Goal: Task Accomplishment & Management: Manage account settings

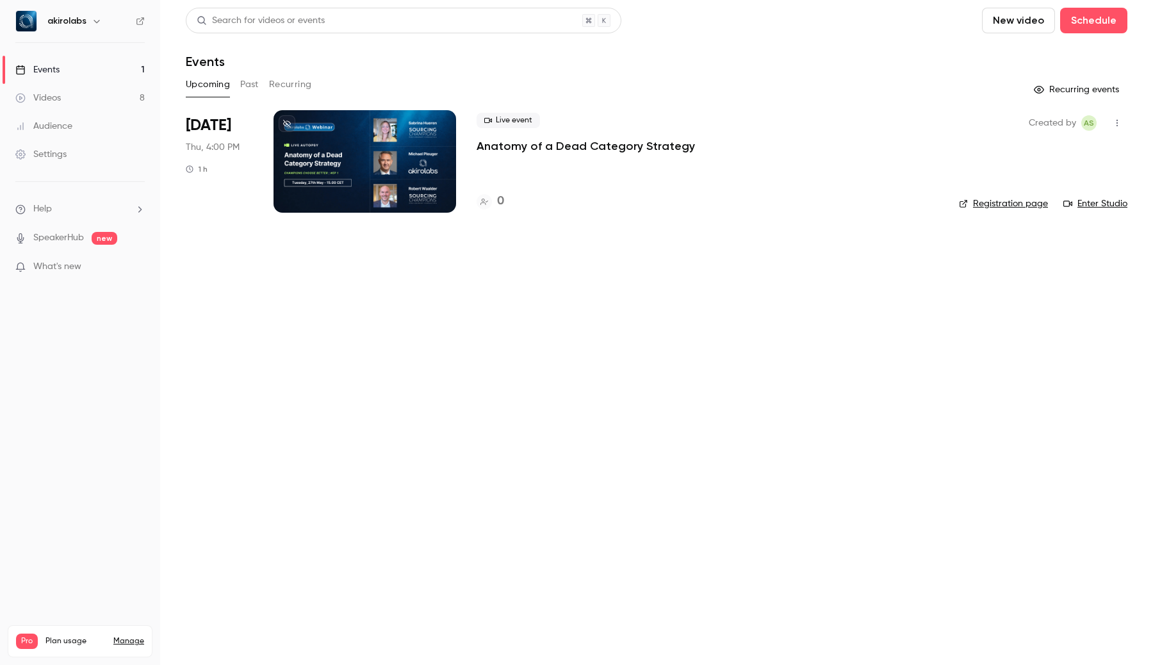
click at [257, 88] on button "Past" at bounding box center [249, 84] width 19 height 21
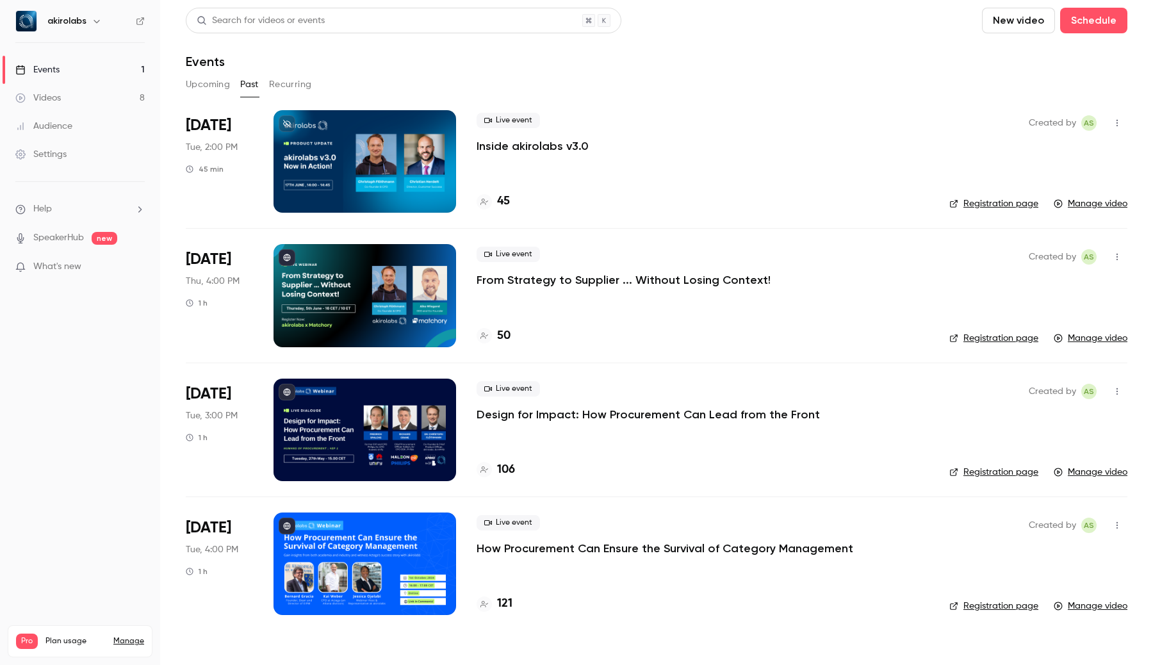
click at [222, 88] on button "Upcoming" at bounding box center [208, 84] width 44 height 21
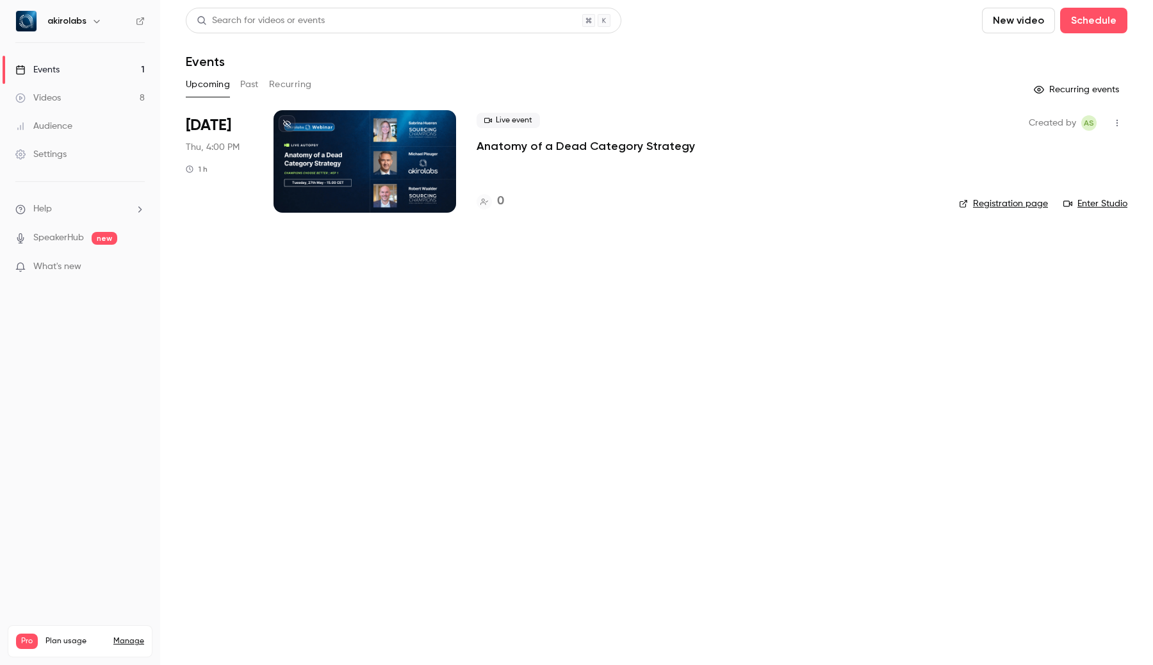
click at [416, 166] on div at bounding box center [365, 161] width 183 height 103
